Goal: Task Accomplishment & Management: Complete application form

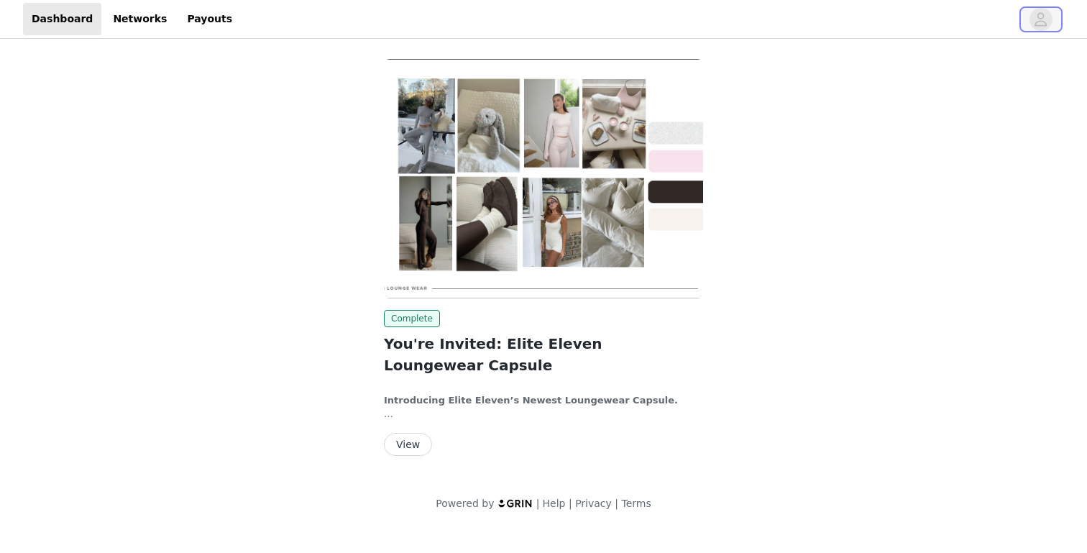
click at [1041, 24] on icon "avatar" at bounding box center [1040, 19] width 14 height 23
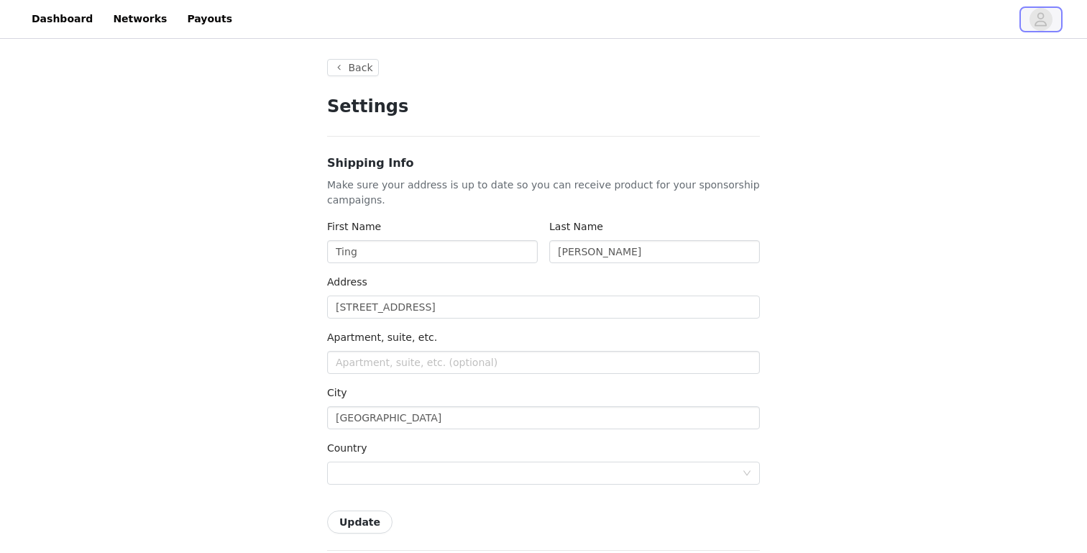
type input "+1 ([GEOGRAPHIC_DATA])"
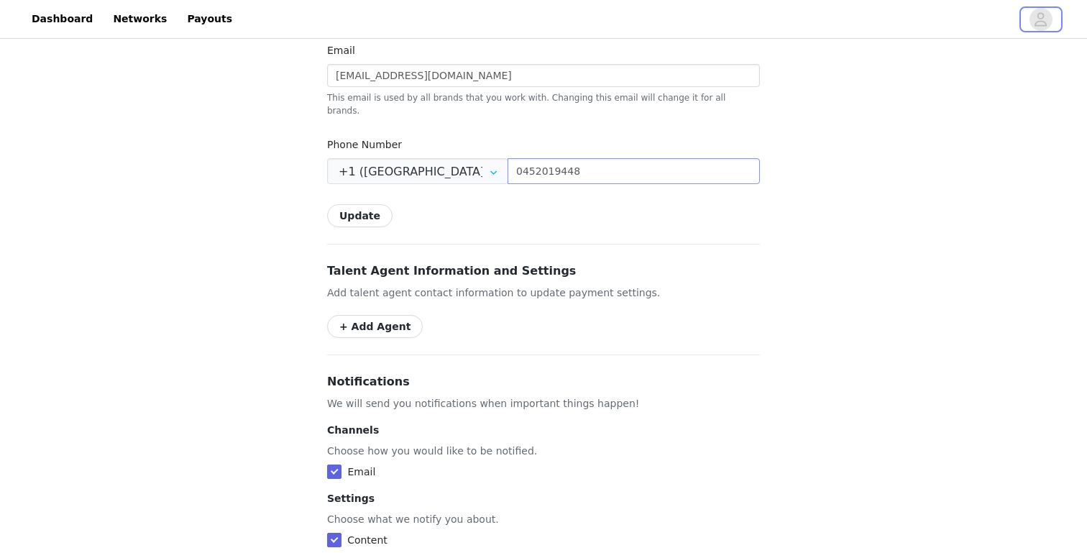
scroll to position [566, 0]
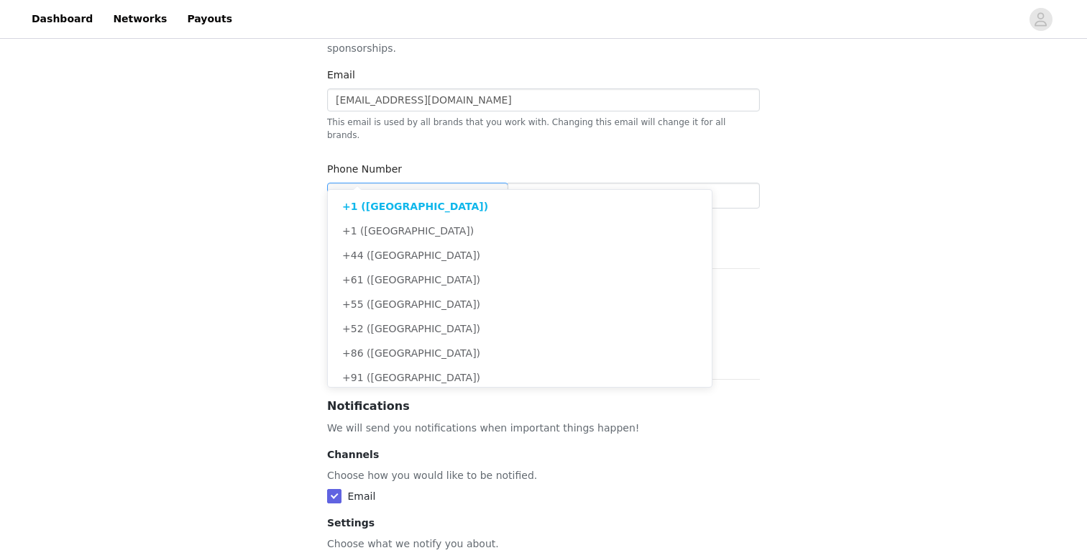
click at [464, 183] on div at bounding box center [417, 196] width 181 height 26
click at [399, 277] on span "+61 ([GEOGRAPHIC_DATA])" at bounding box center [411, 279] width 138 height 11
type input "+61 ([GEOGRAPHIC_DATA])"
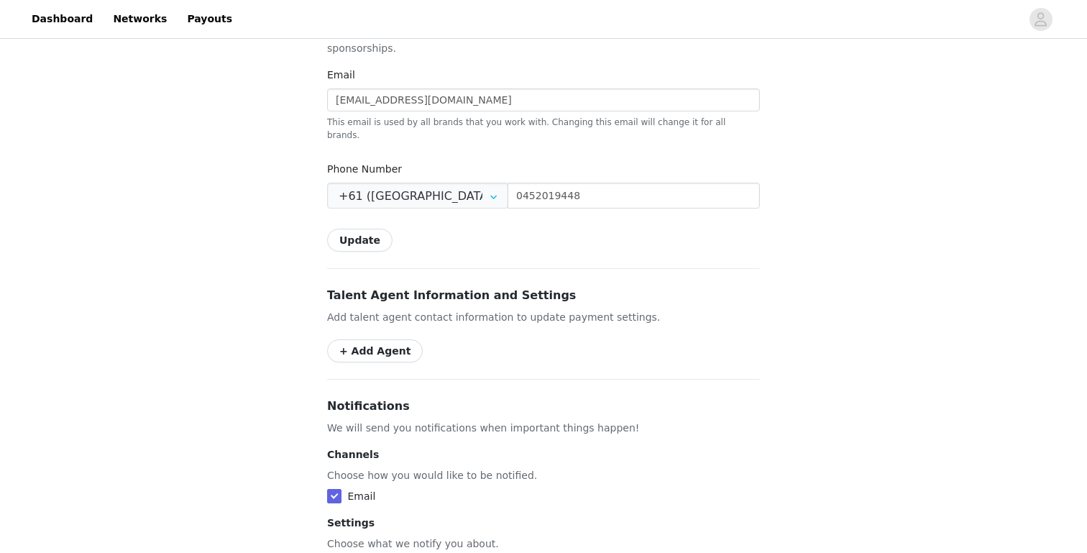
click at [364, 229] on button "Update" at bounding box center [359, 240] width 65 height 23
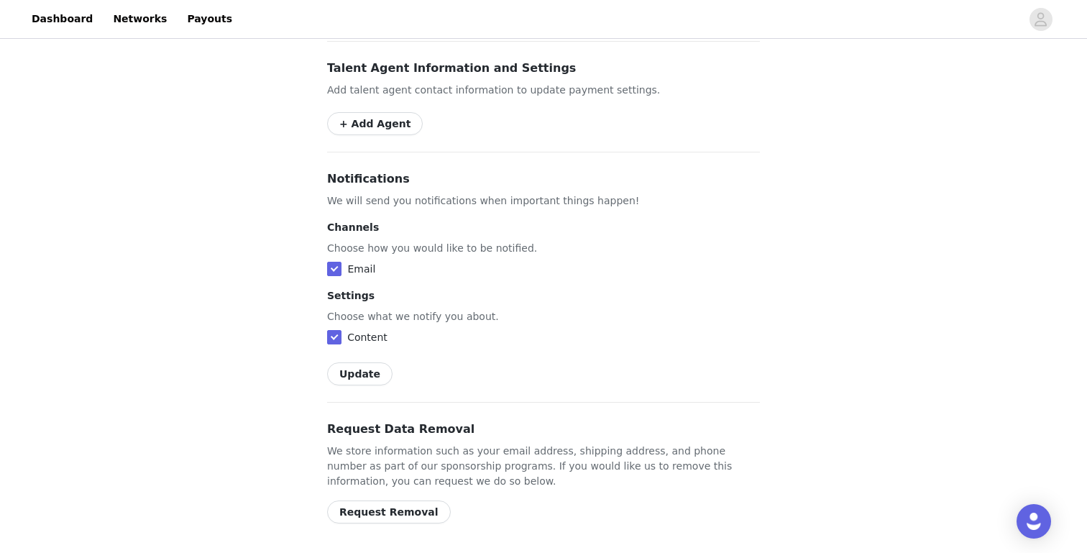
scroll to position [0, 0]
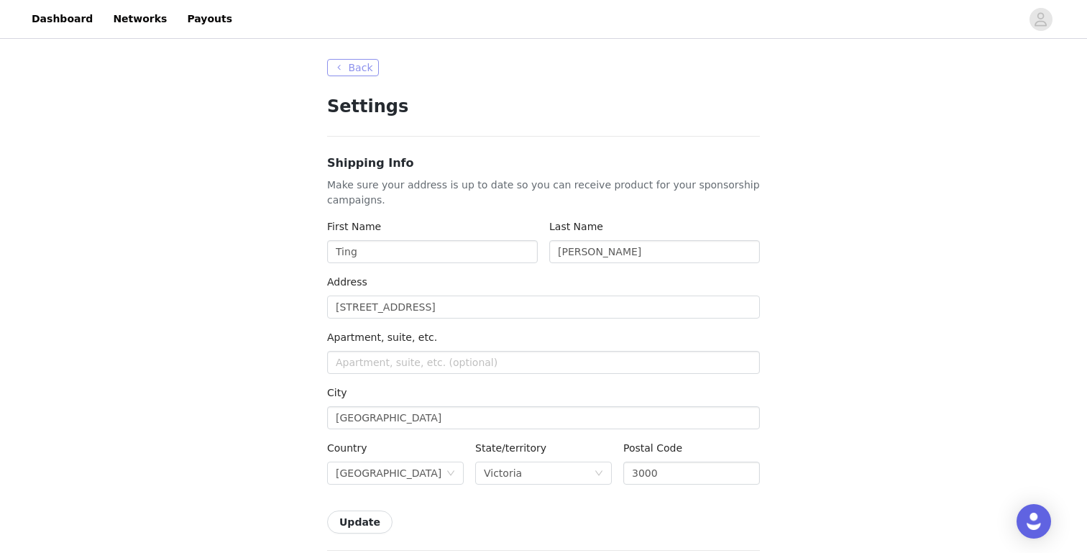
click at [363, 65] on button "Back" at bounding box center [353, 67] width 52 height 17
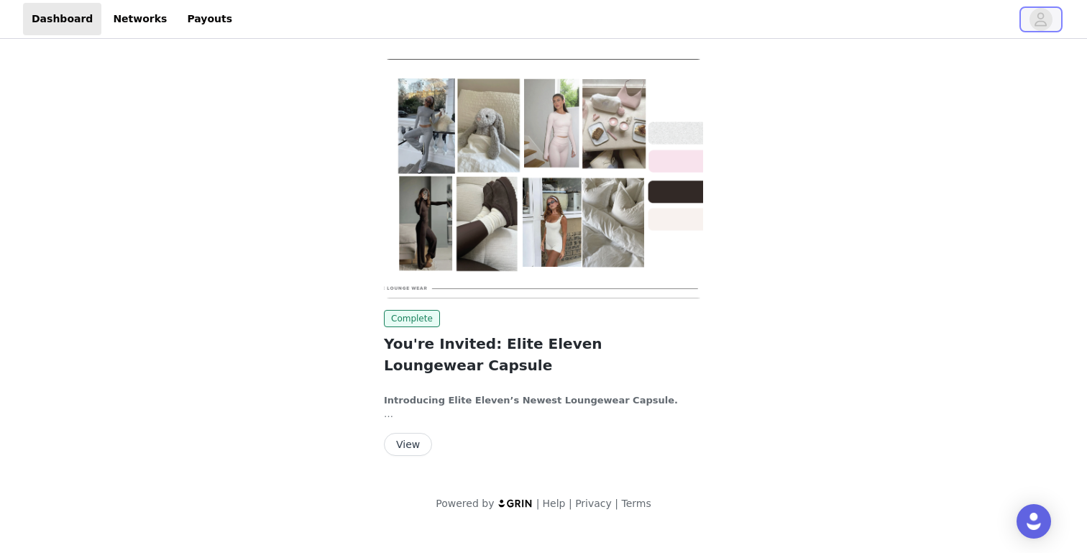
click at [1042, 27] on icon "avatar" at bounding box center [1040, 19] width 14 height 23
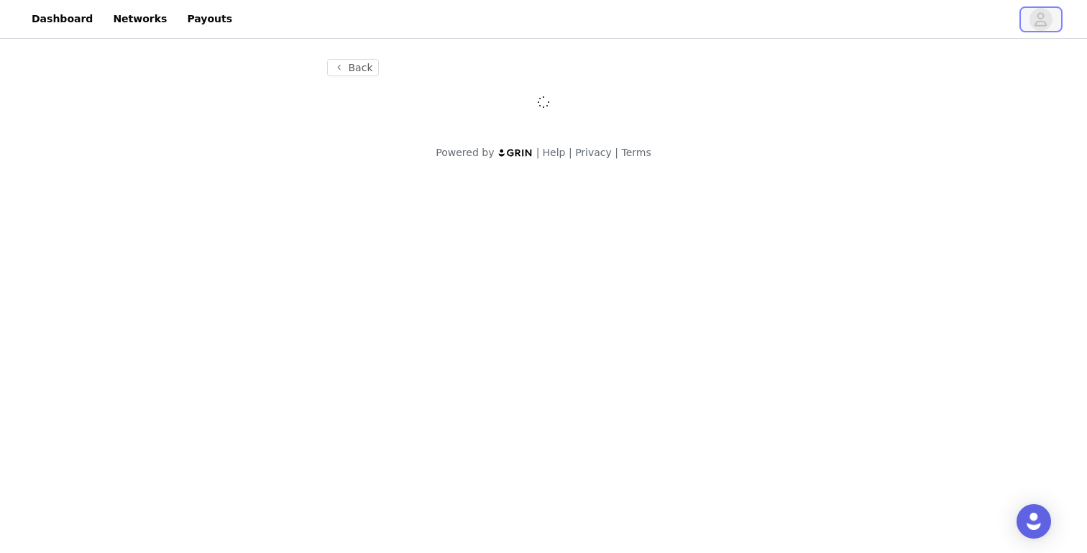
click at [1042, 27] on icon "avatar" at bounding box center [1040, 19] width 14 height 23
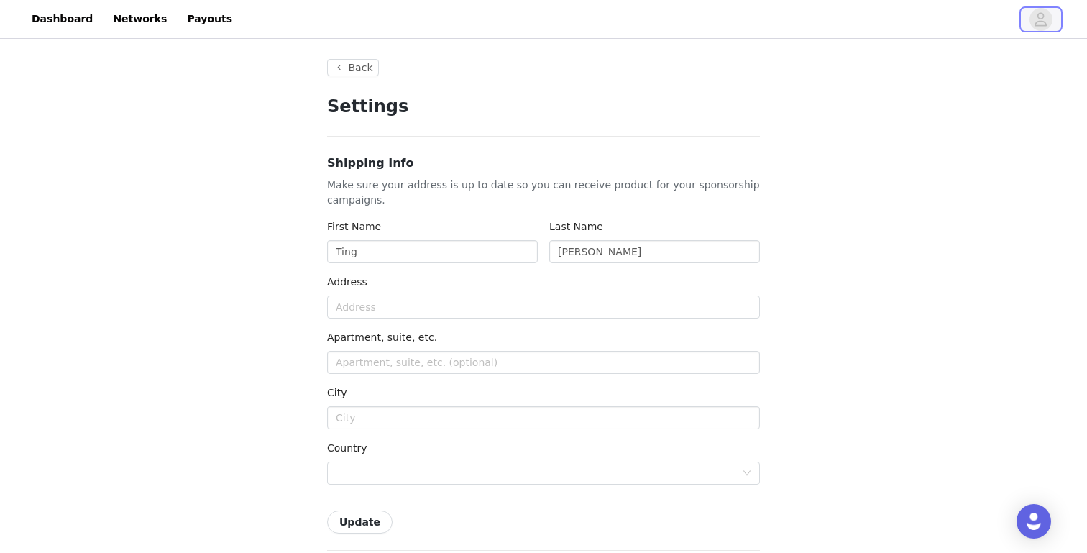
type input "+1 ([GEOGRAPHIC_DATA])"
click at [43, 26] on link "Dashboard" at bounding box center [62, 19] width 78 height 32
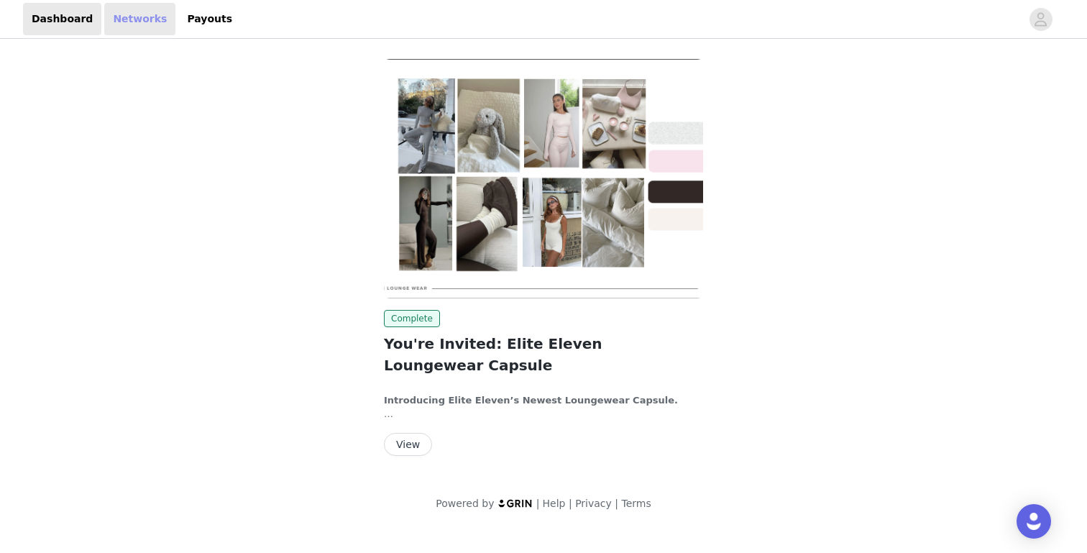
click at [139, 17] on link "Networks" at bounding box center [139, 19] width 71 height 32
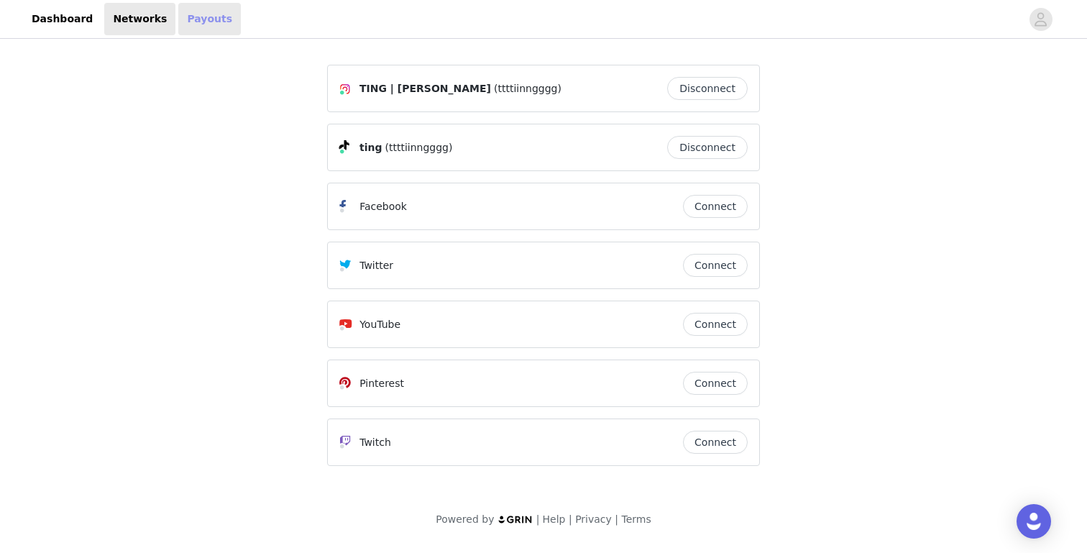
click at [203, 10] on link "Payouts" at bounding box center [209, 19] width 63 height 32
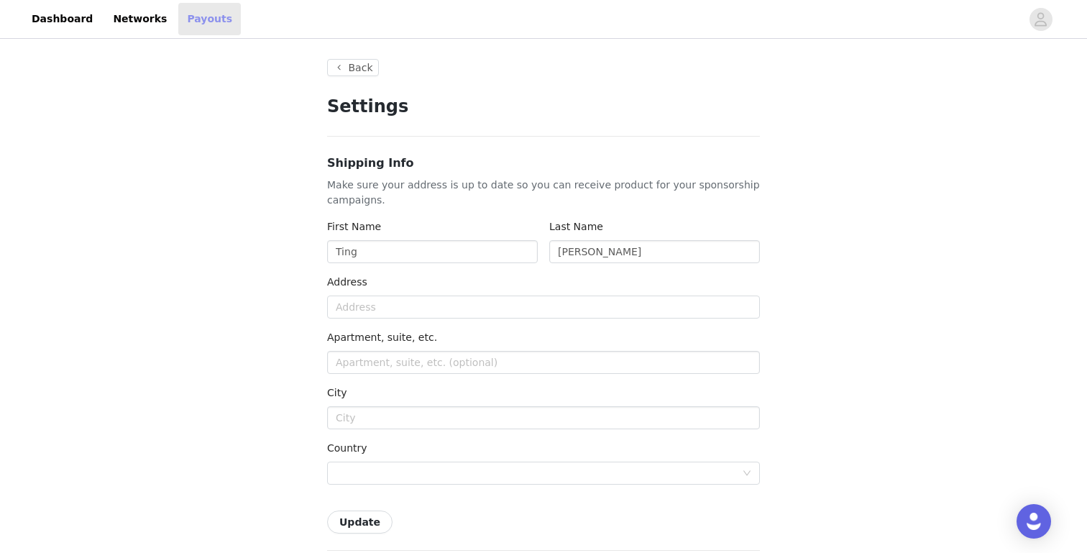
type input "+1 ([GEOGRAPHIC_DATA])"
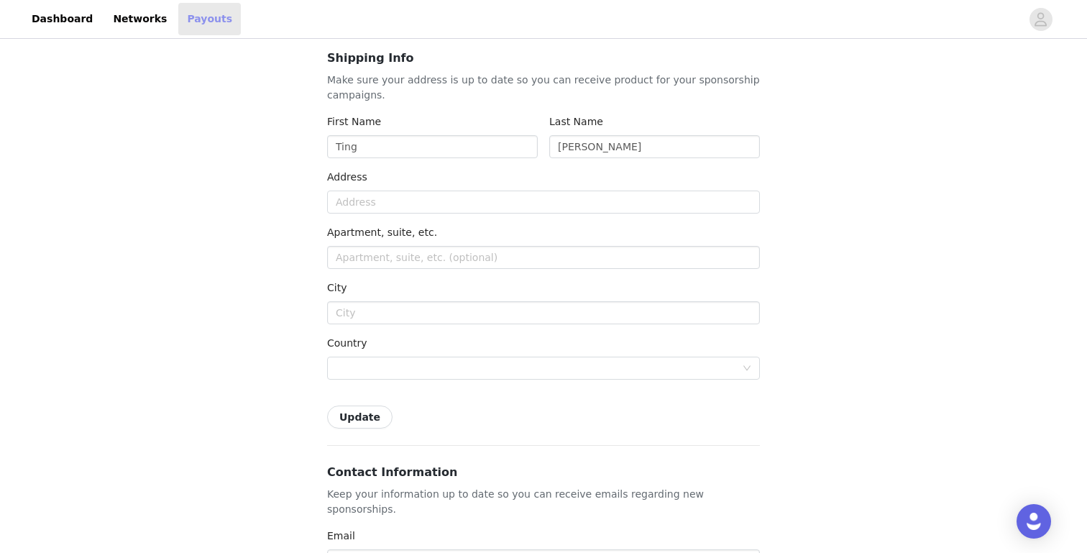
scroll to position [129, 0]
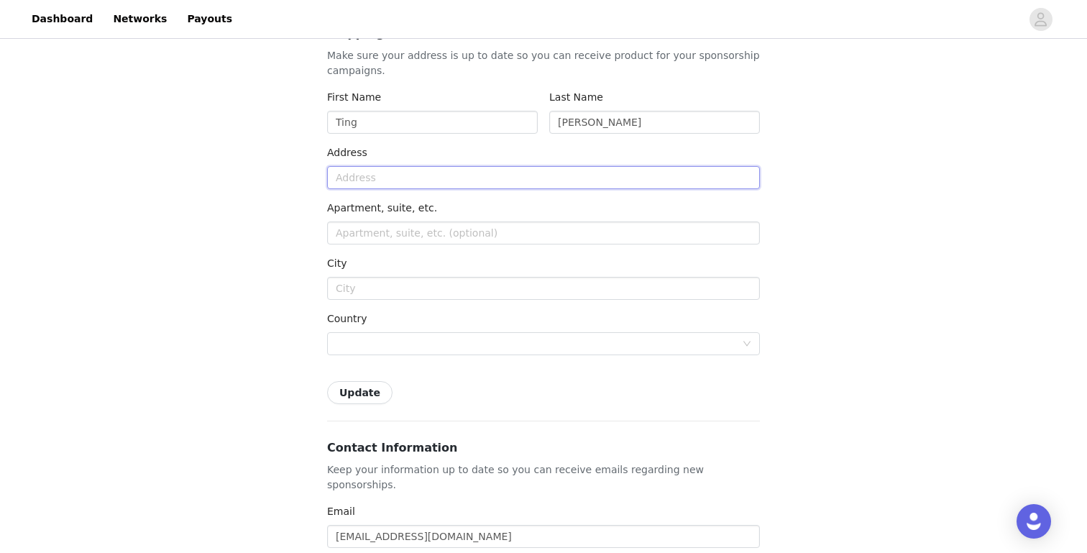
click at [422, 182] on input "text" at bounding box center [543, 177] width 433 height 23
type input "[STREET_ADDRESS]"
type input "[GEOGRAPHIC_DATA]"
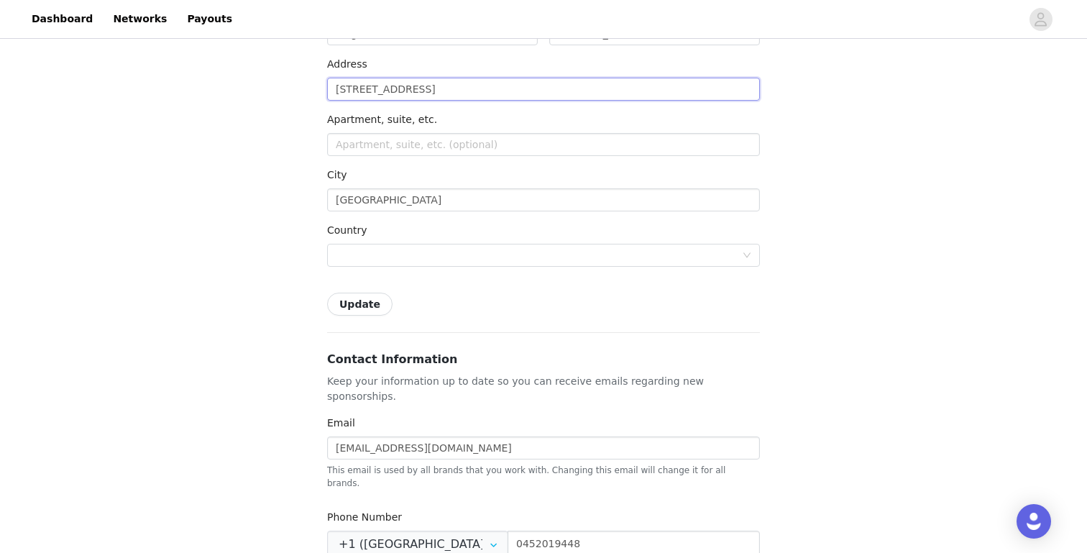
scroll to position [230, 0]
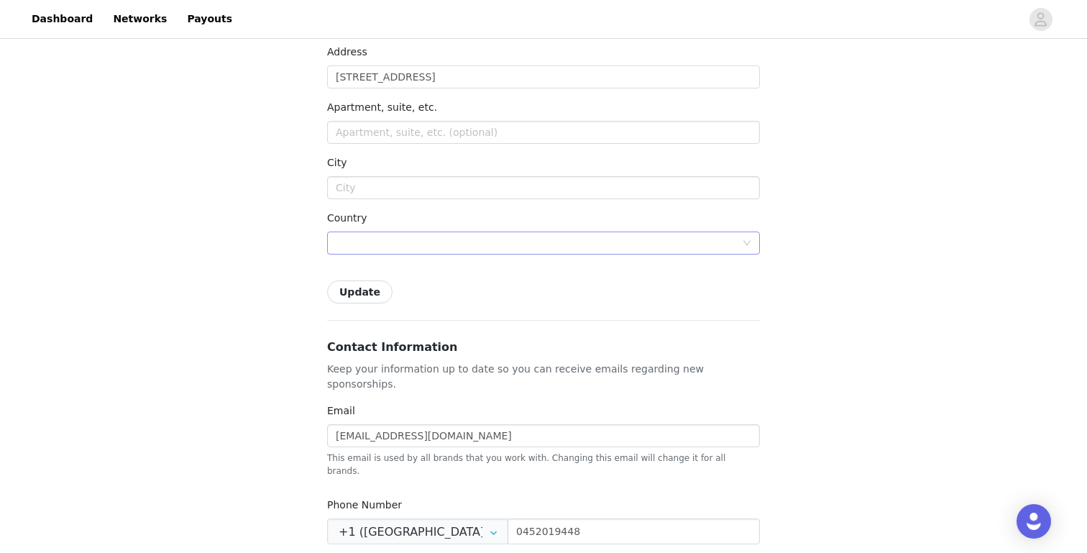
click at [423, 246] on div at bounding box center [539, 243] width 406 height 22
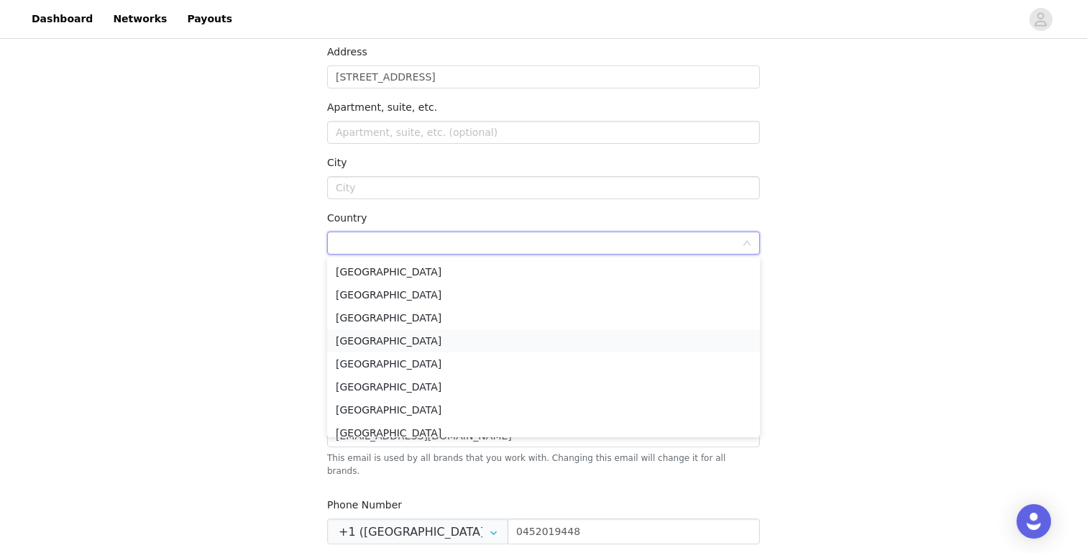
click at [366, 341] on li "[GEOGRAPHIC_DATA]" at bounding box center [543, 340] width 433 height 23
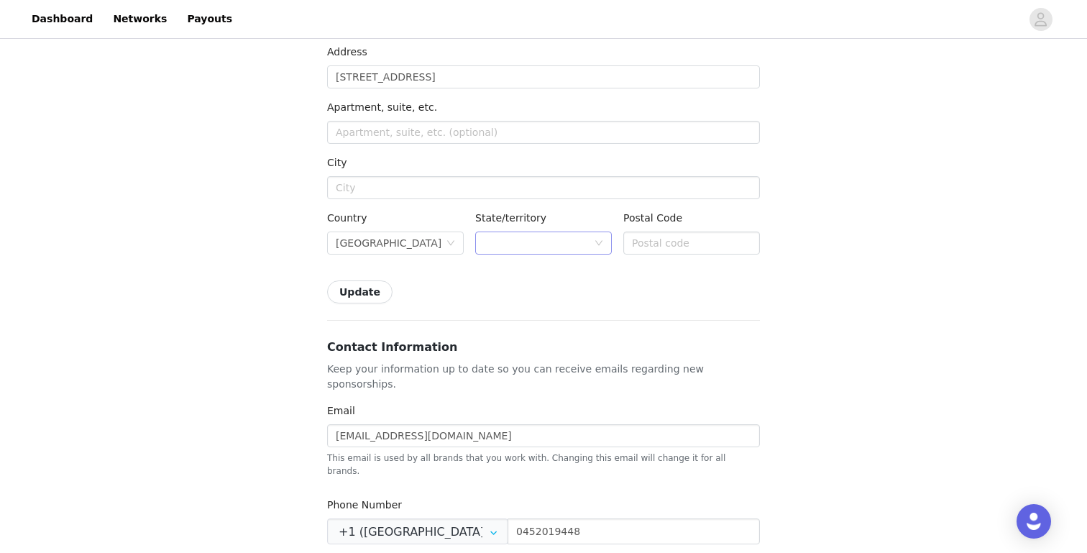
click at [551, 232] on div at bounding box center [539, 243] width 110 height 22
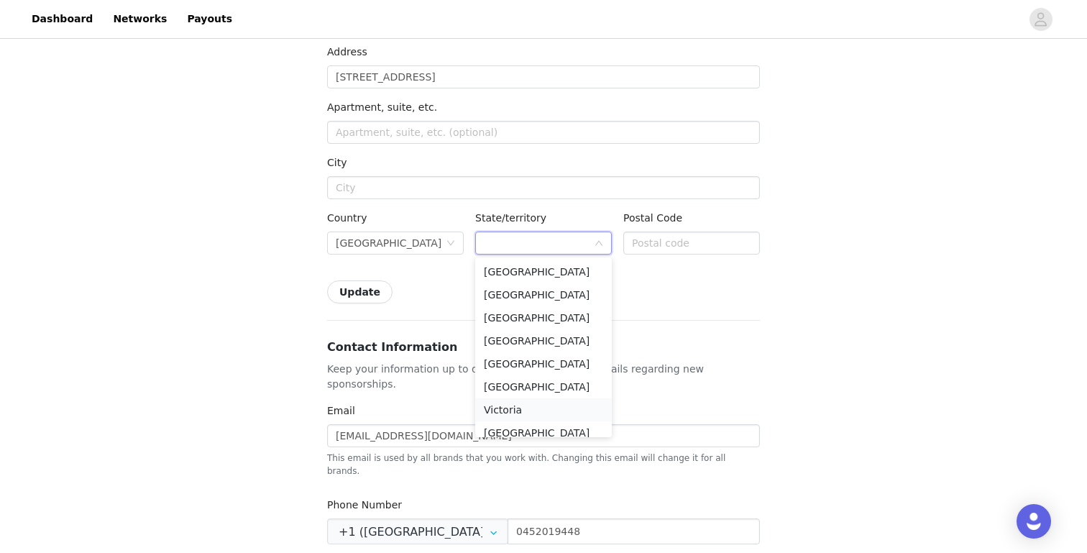
click at [522, 412] on li "Victoria" at bounding box center [543, 409] width 137 height 23
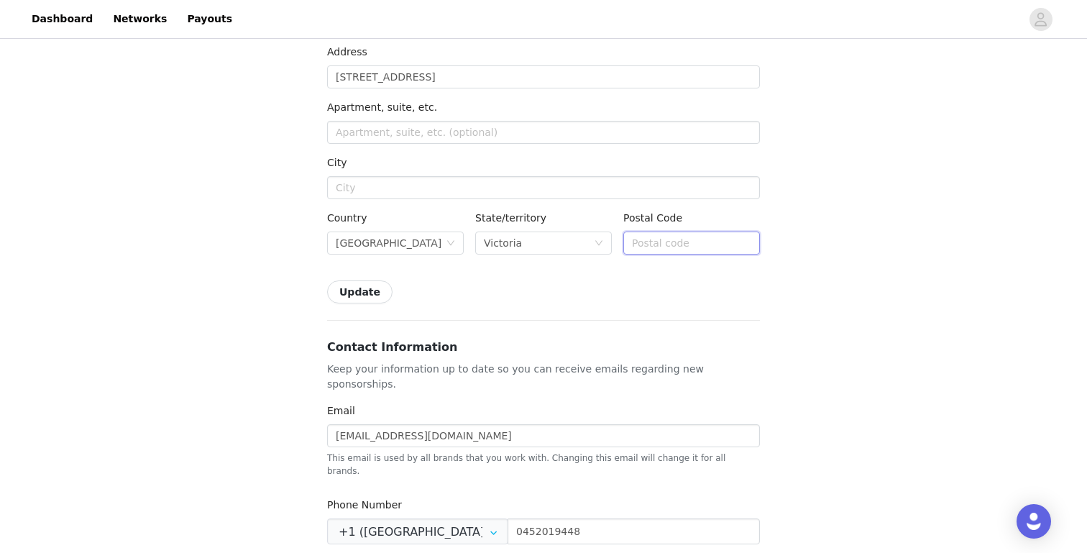
click at [635, 241] on input "text" at bounding box center [691, 242] width 137 height 23
type input "3000"
click at [364, 292] on button "Update" at bounding box center [359, 291] width 65 height 23
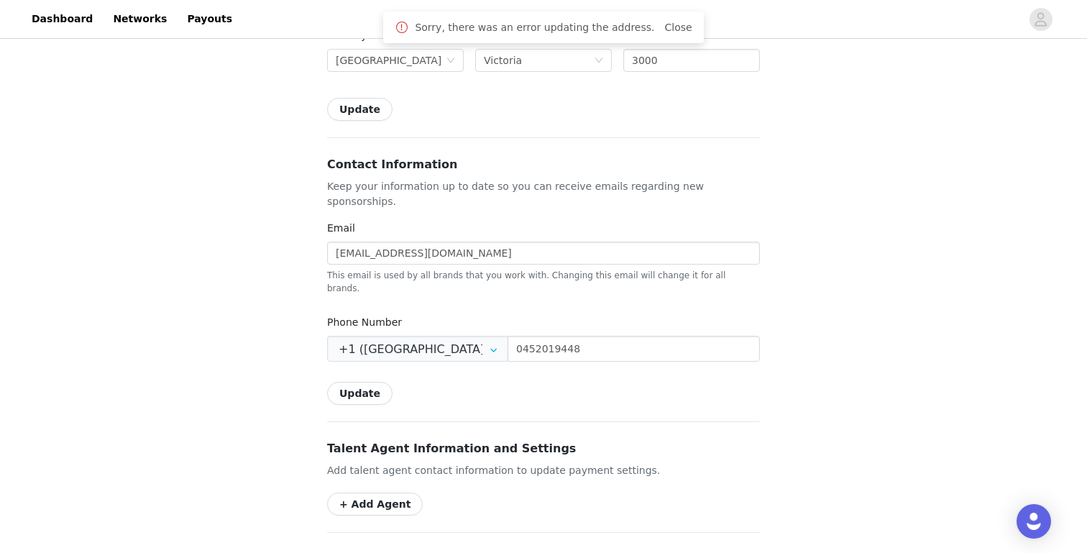
scroll to position [415, 0]
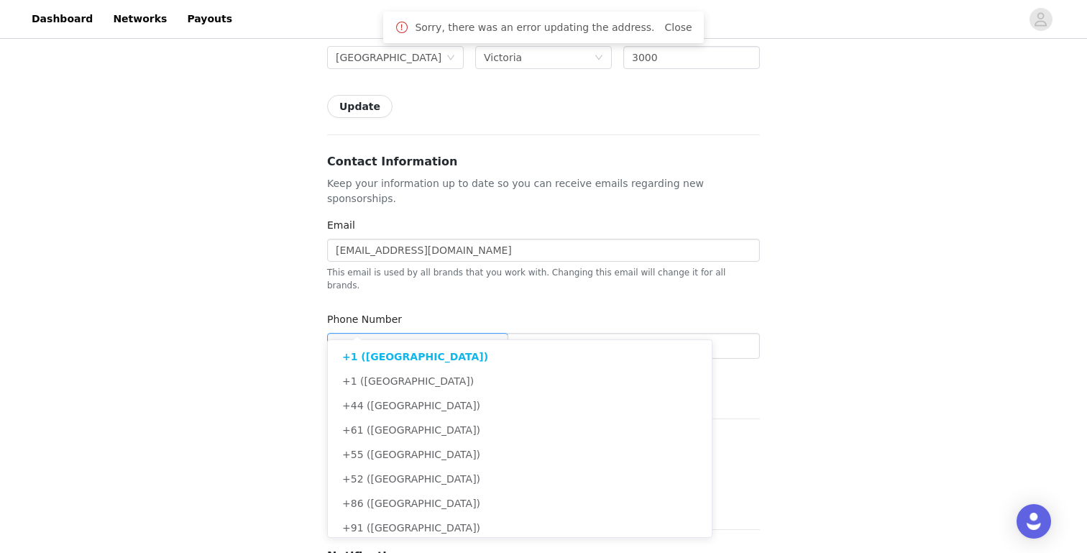
click at [426, 333] on input "text" at bounding box center [417, 346] width 181 height 26
click at [387, 432] on span "+61 ([GEOGRAPHIC_DATA])" at bounding box center [411, 429] width 138 height 11
type input "+61 ([GEOGRAPHIC_DATA])"
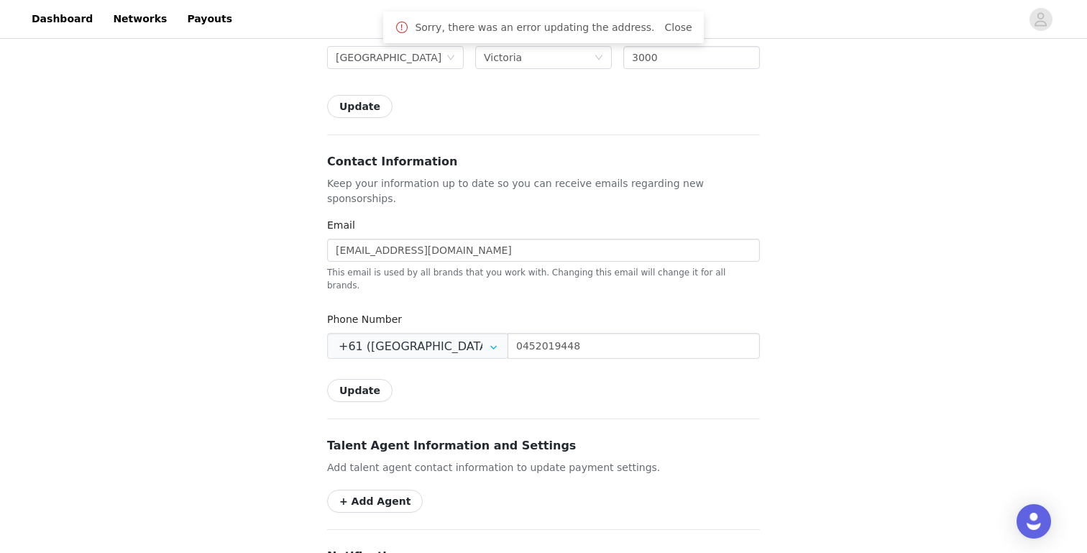
click at [433, 379] on div "Update" at bounding box center [543, 390] width 433 height 23
click at [370, 379] on button "Update" at bounding box center [359, 390] width 65 height 23
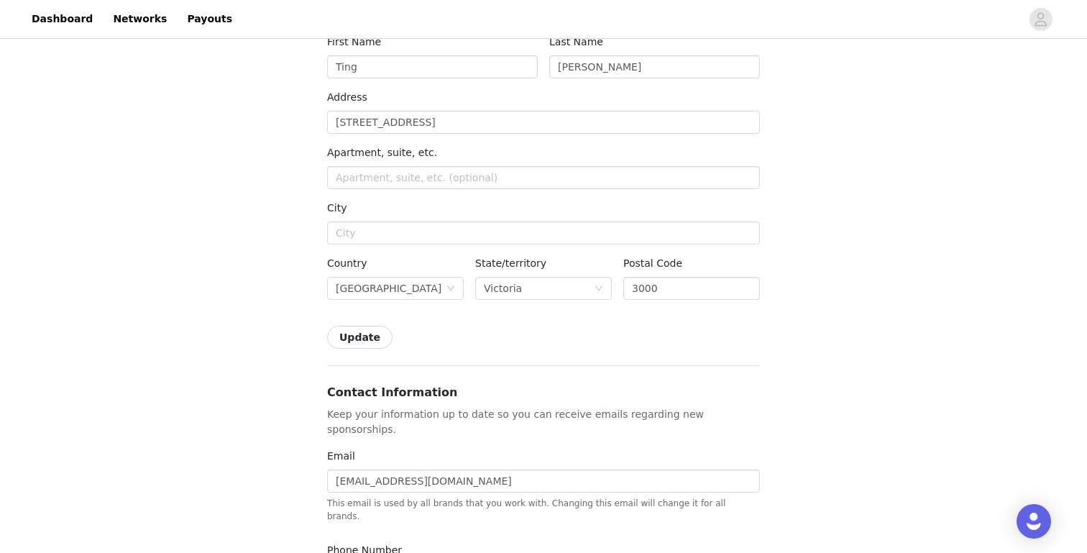
scroll to position [183, 0]
click at [456, 128] on input "[STREET_ADDRESS]" at bounding box center [543, 124] width 433 height 23
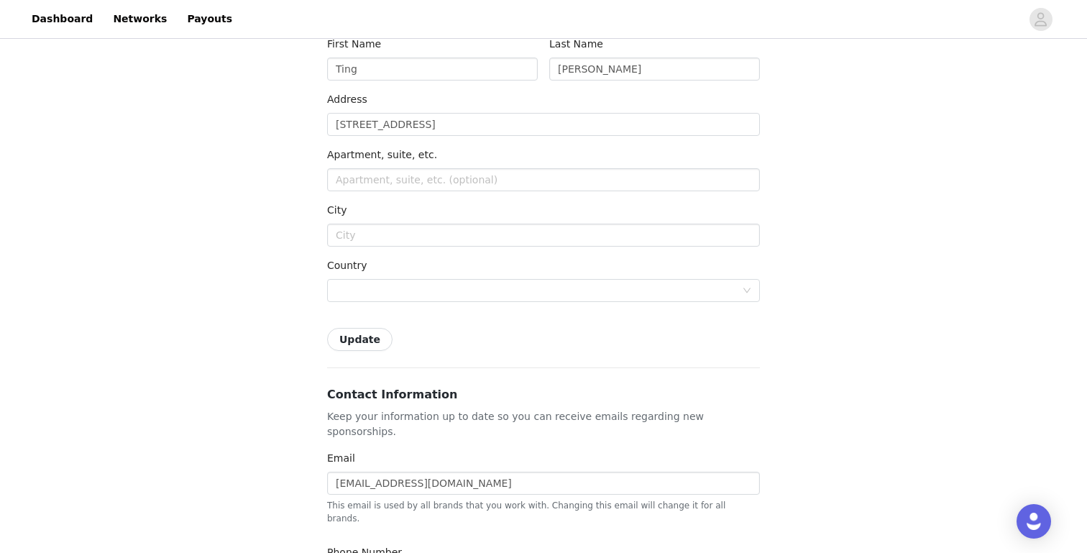
click at [357, 343] on button "Update" at bounding box center [359, 339] width 65 height 23
click at [395, 240] on input "text" at bounding box center [543, 234] width 433 height 23
type input "[GEOGRAPHIC_DATA]"
click at [425, 285] on div at bounding box center [539, 291] width 406 height 22
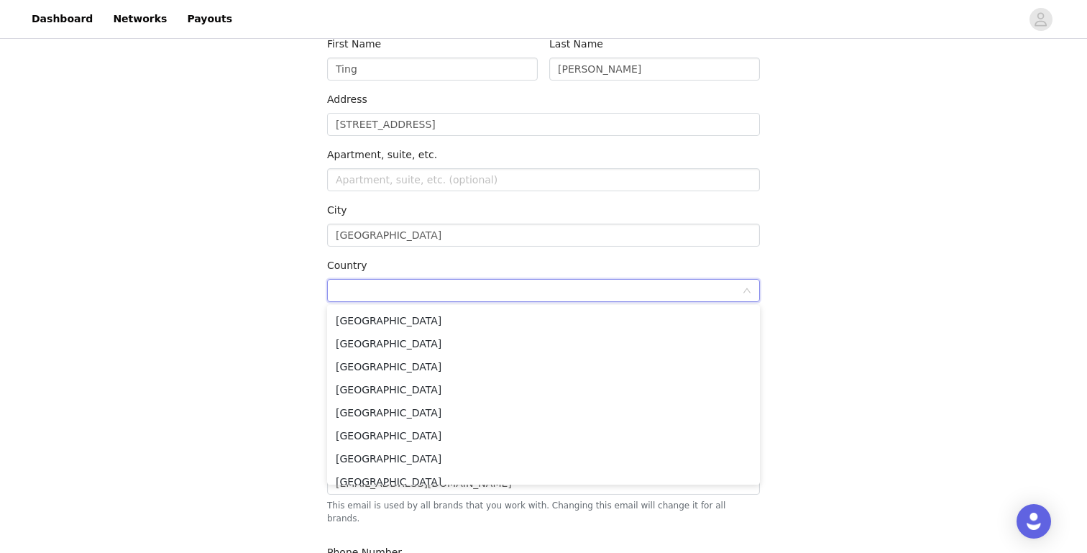
scroll to position [4445, 0]
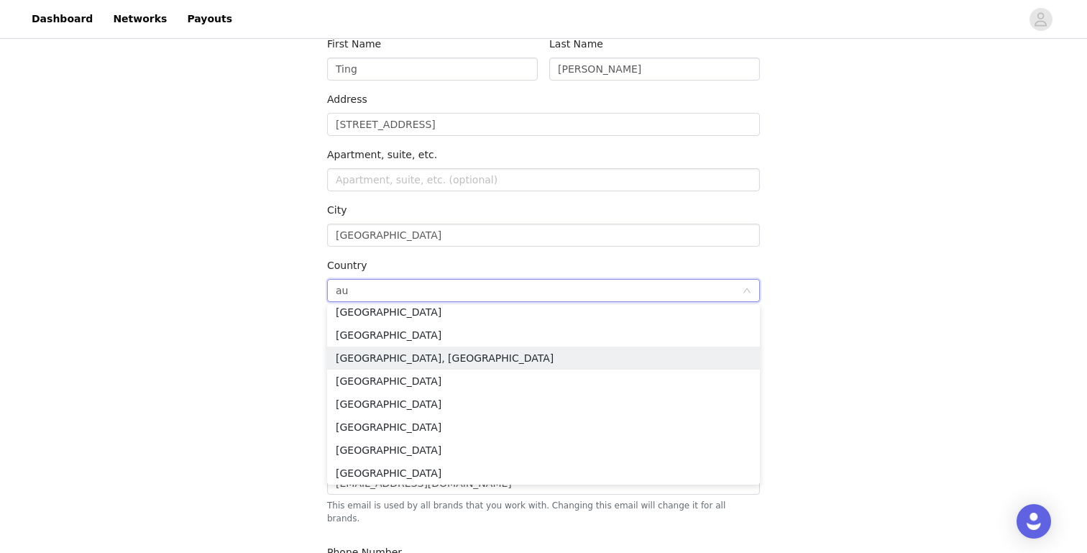
type input "aus"
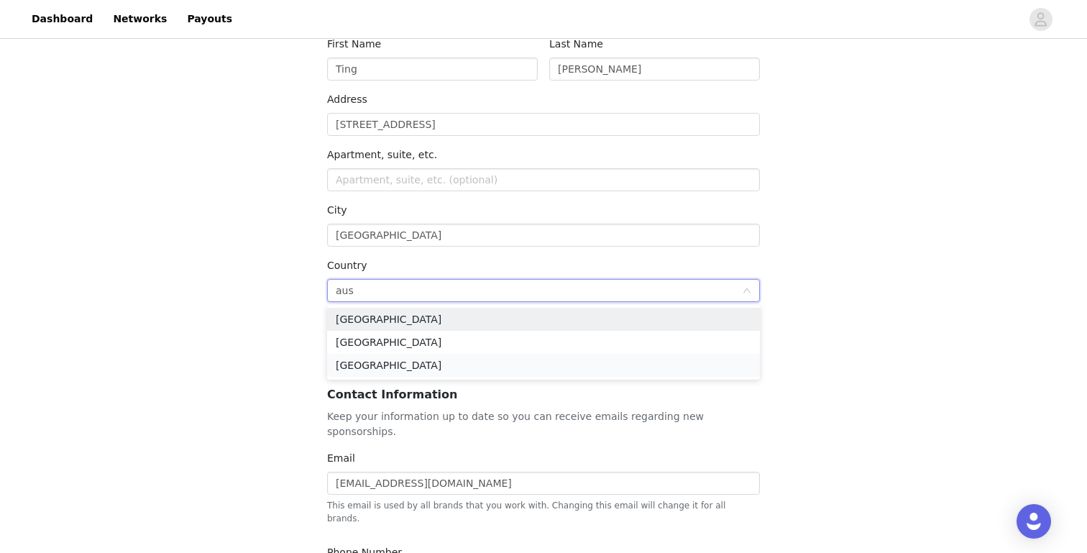
click at [381, 363] on li "[GEOGRAPHIC_DATA]" at bounding box center [543, 365] width 433 height 23
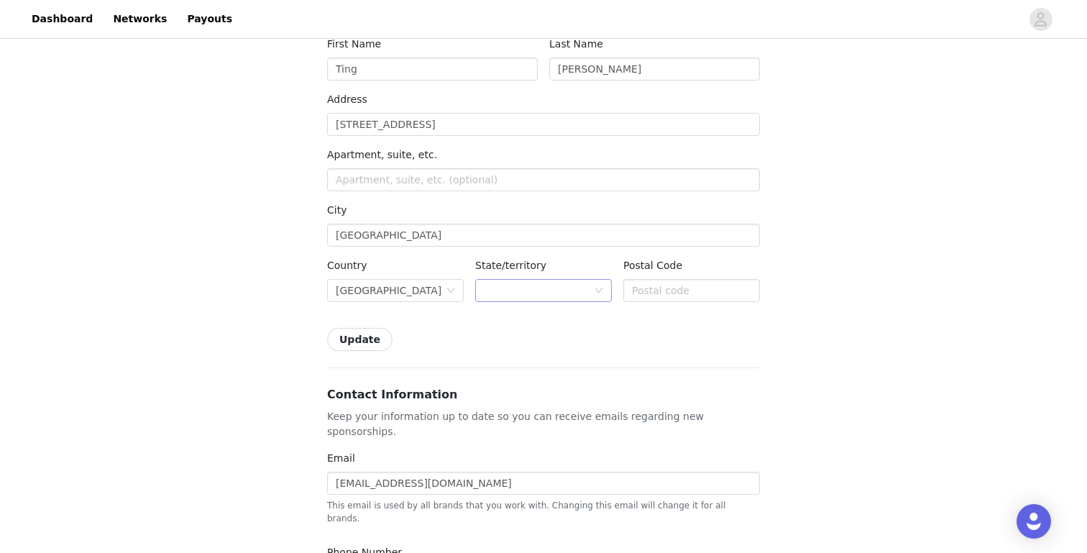
click at [493, 289] on div at bounding box center [539, 291] width 110 height 22
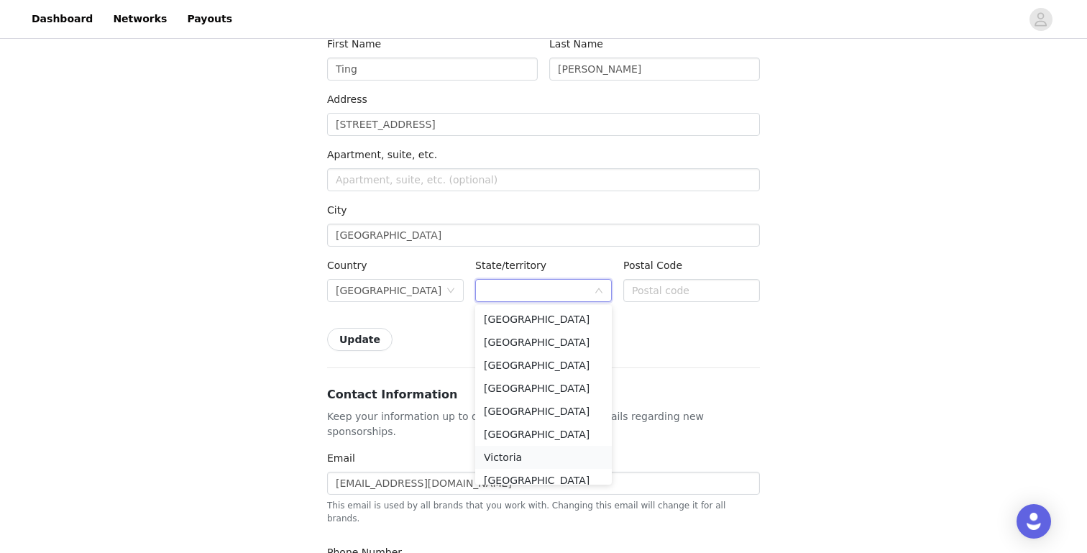
click at [496, 453] on li "Victoria" at bounding box center [543, 457] width 137 height 23
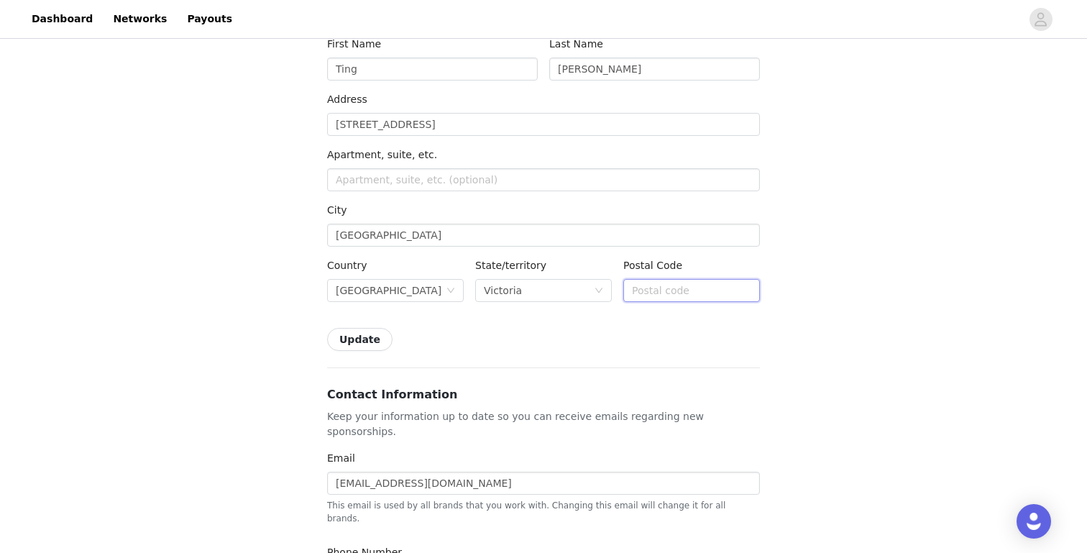
click at [637, 291] on input "text" at bounding box center [691, 290] width 137 height 23
type input "3000"
click at [526, 343] on div "Update" at bounding box center [543, 339] width 433 height 23
click at [363, 341] on button "Update" at bounding box center [359, 339] width 65 height 23
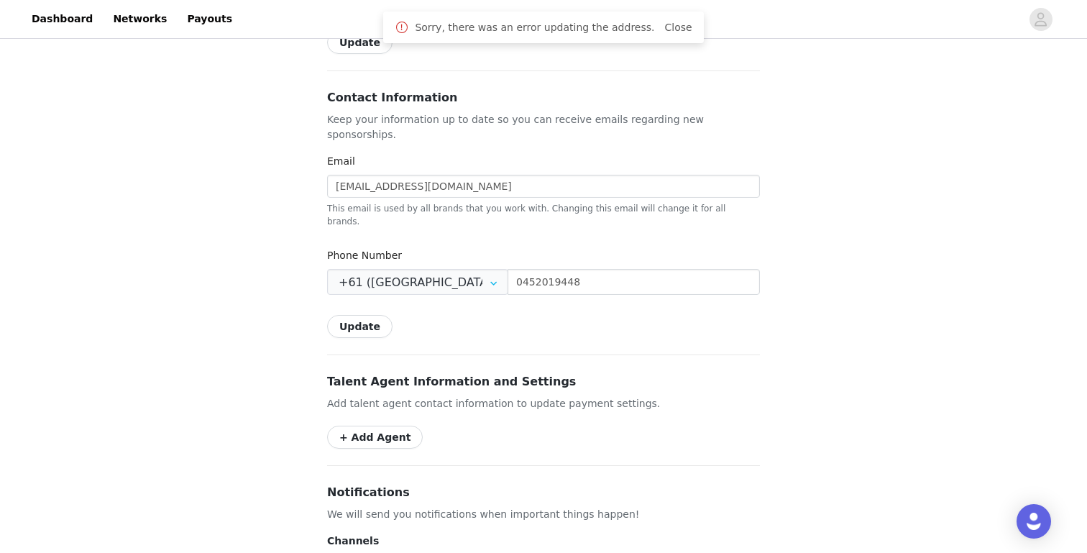
scroll to position [478, 0]
click at [366, 316] on button "Update" at bounding box center [359, 327] width 65 height 23
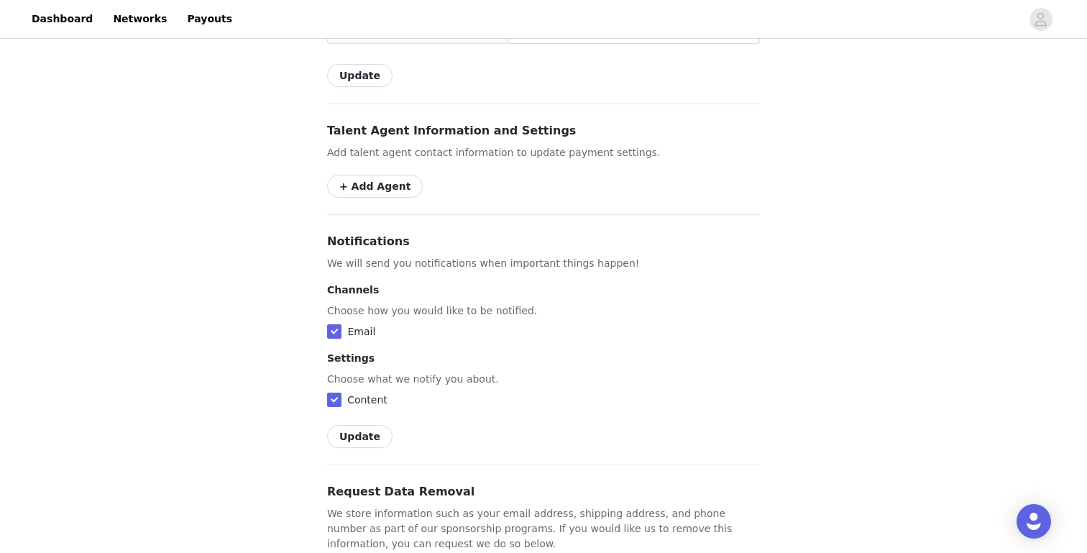
scroll to position [803, 0]
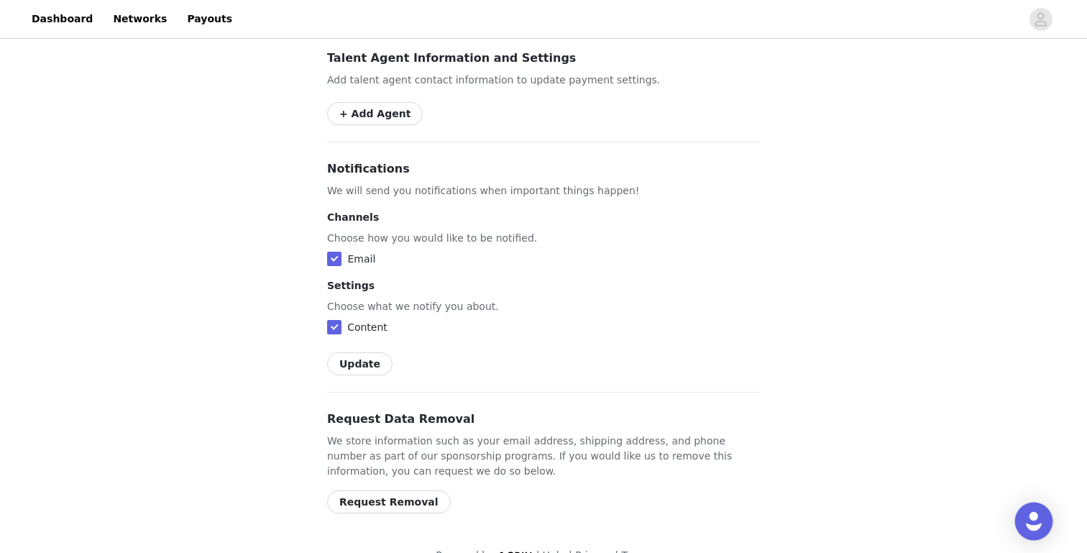
click at [1028, 526] on img "Open Intercom Messenger" at bounding box center [1033, 521] width 19 height 19
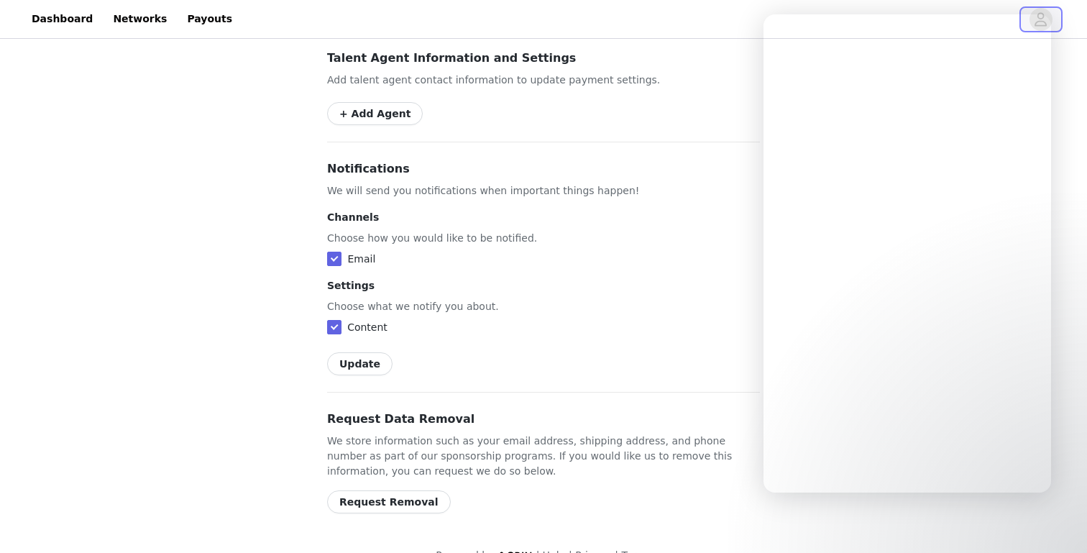
click at [1043, 11] on icon "avatar" at bounding box center [1040, 19] width 14 height 23
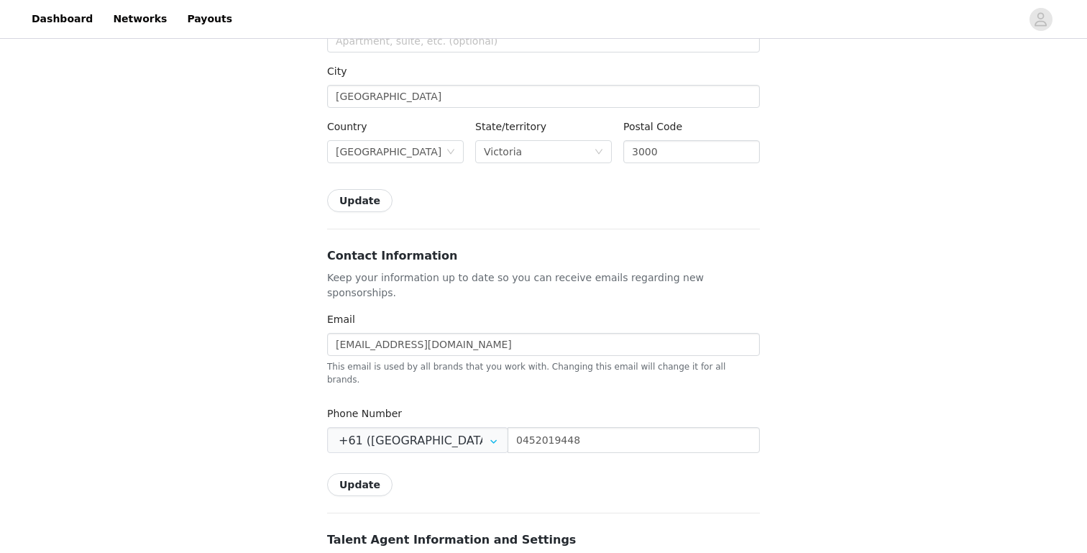
scroll to position [376, 0]
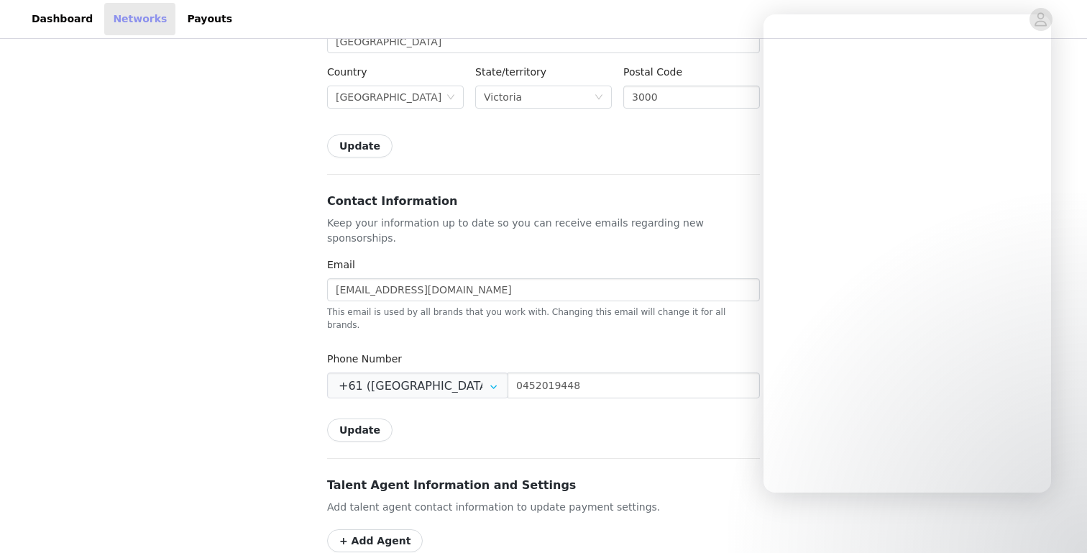
click at [127, 9] on link "Networks" at bounding box center [139, 19] width 71 height 32
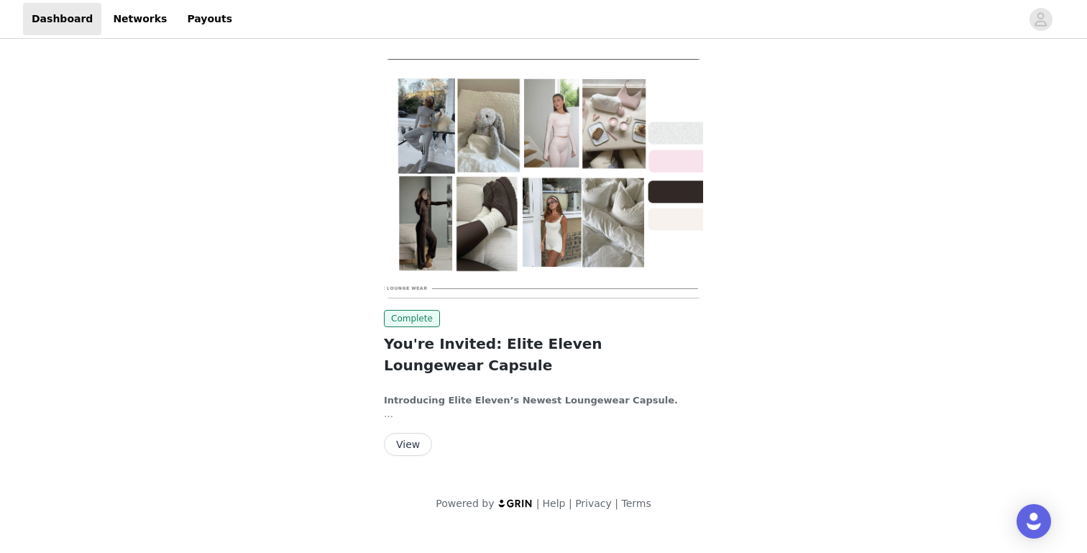
click at [400, 433] on button "View" at bounding box center [408, 444] width 48 height 23
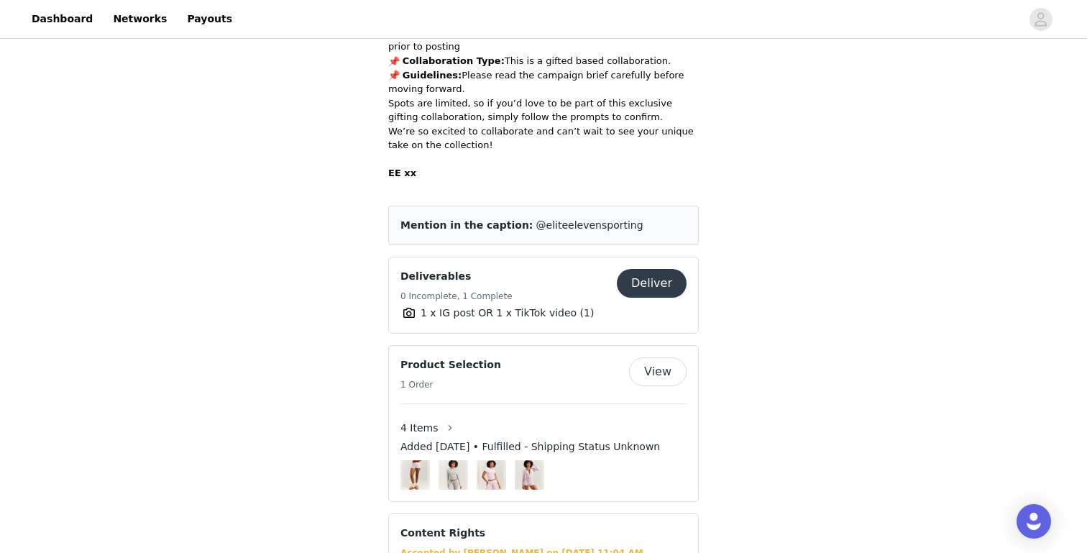
scroll to position [615, 0]
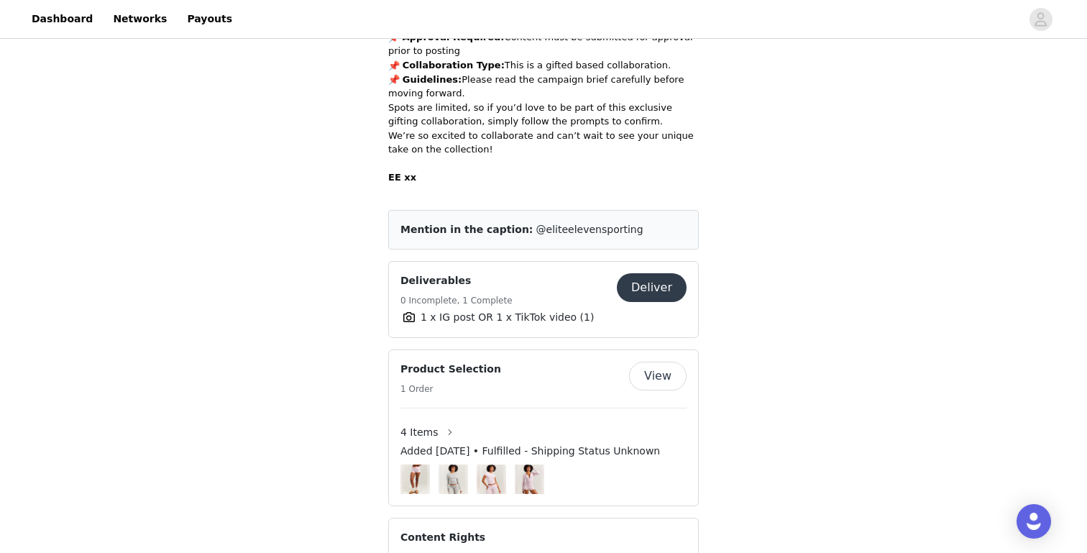
click at [647, 292] on button "Deliver" at bounding box center [652, 287] width 70 height 29
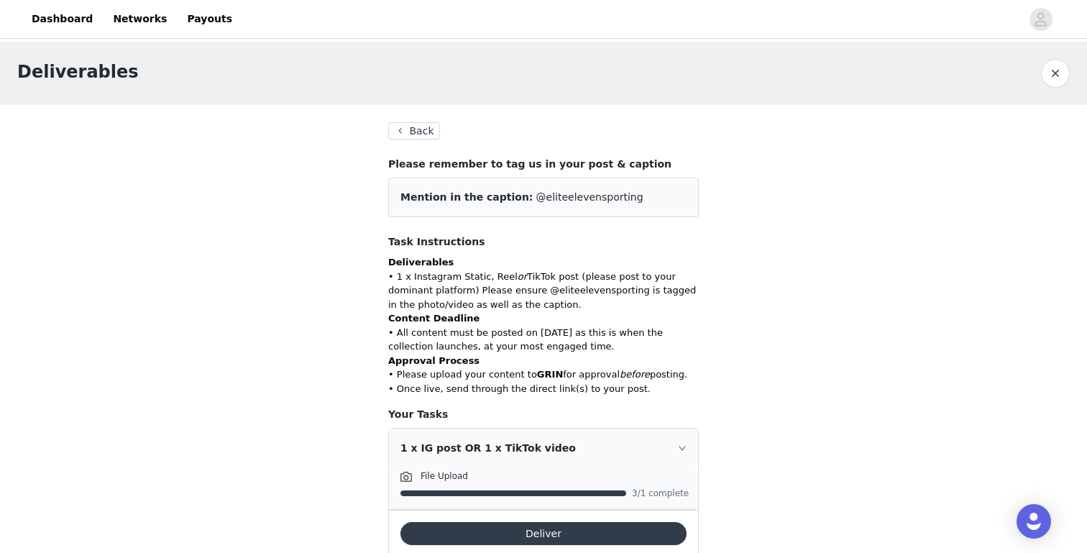
scroll to position [39, 0]
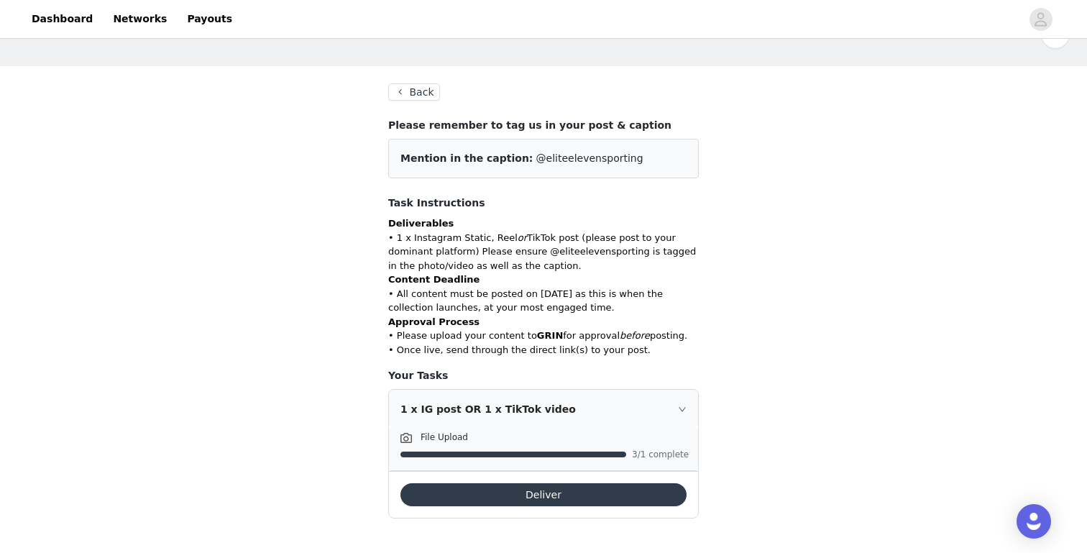
click at [681, 415] on div "1 x IG post OR 1 x TikTok video" at bounding box center [543, 408] width 309 height 39
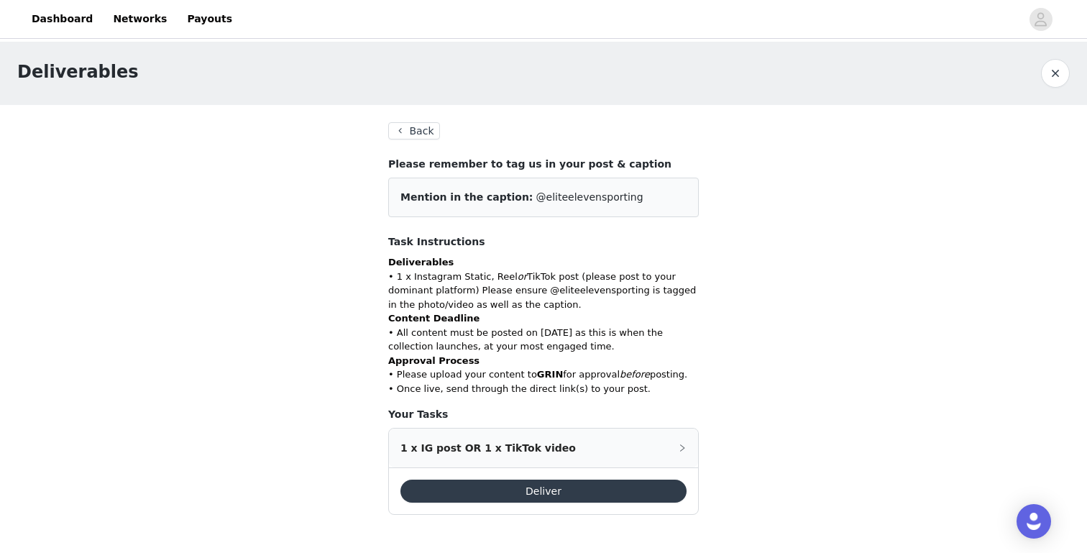
scroll to position [0, 0]
click at [676, 448] on div "1 x IG post OR 1 x TikTok video" at bounding box center [543, 447] width 309 height 39
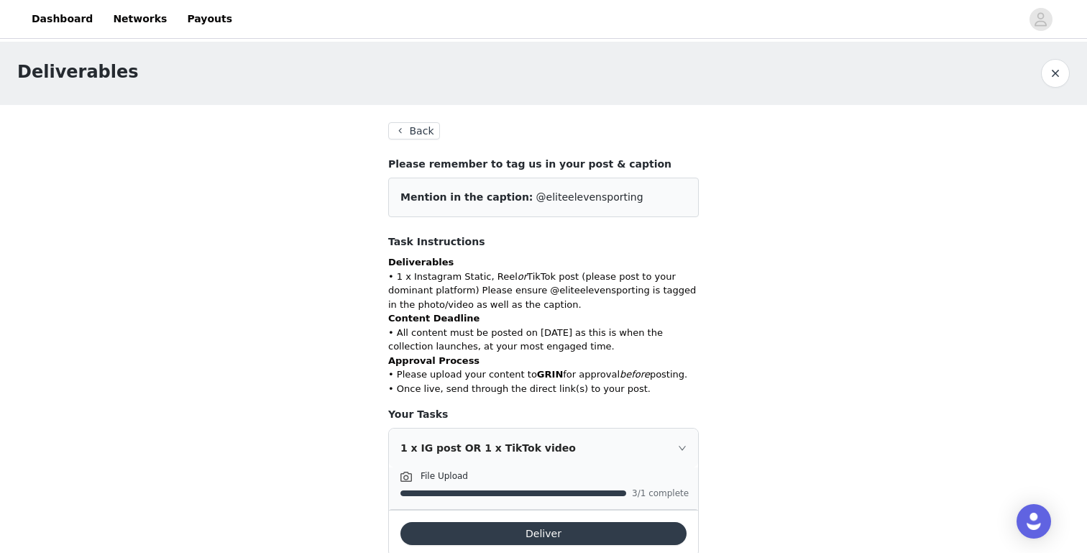
click at [617, 528] on button "Deliver" at bounding box center [543, 533] width 286 height 23
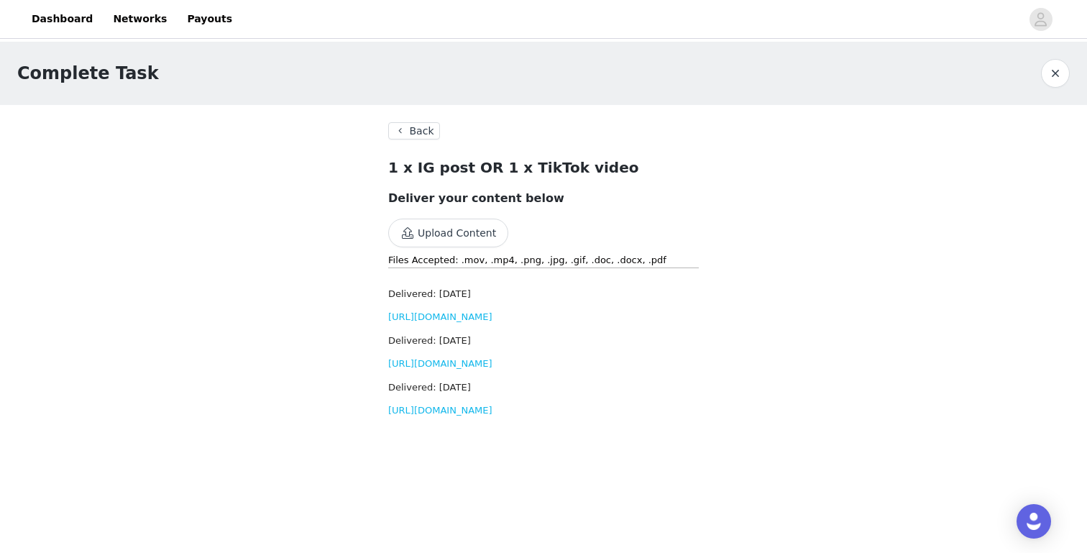
click at [423, 126] on button "Back" at bounding box center [414, 130] width 52 height 17
